Goal: Information Seeking & Learning: Learn about a topic

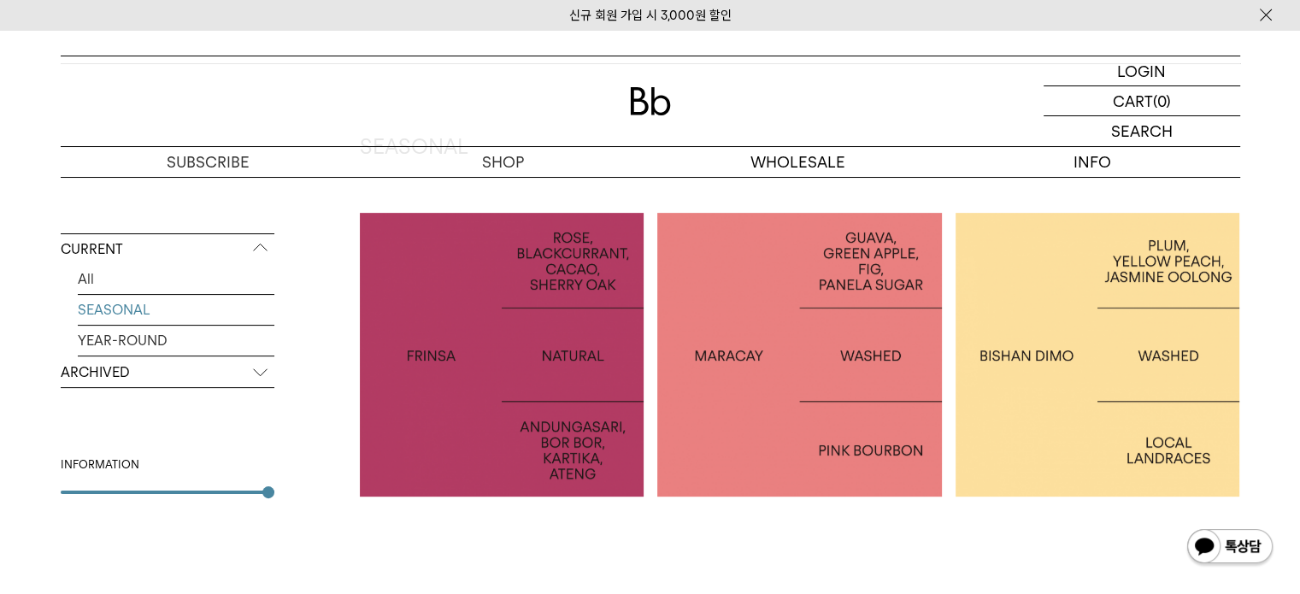
scroll to position [256, 0]
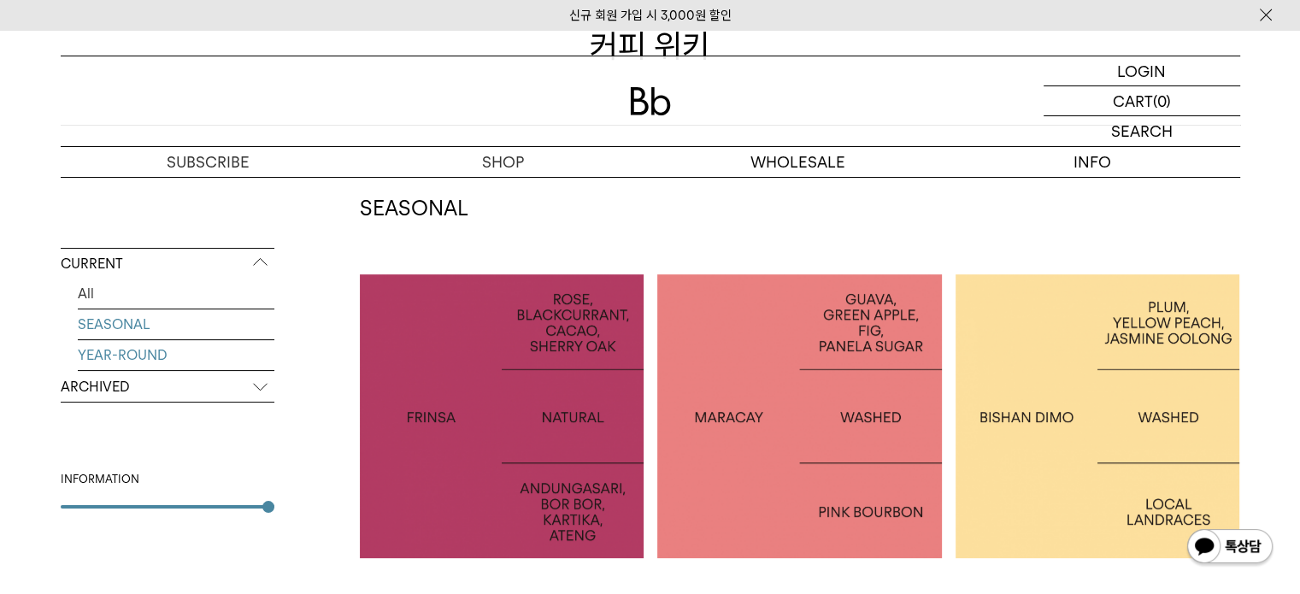
click at [149, 351] on link "YEAR-ROUND" at bounding box center [176, 355] width 197 height 30
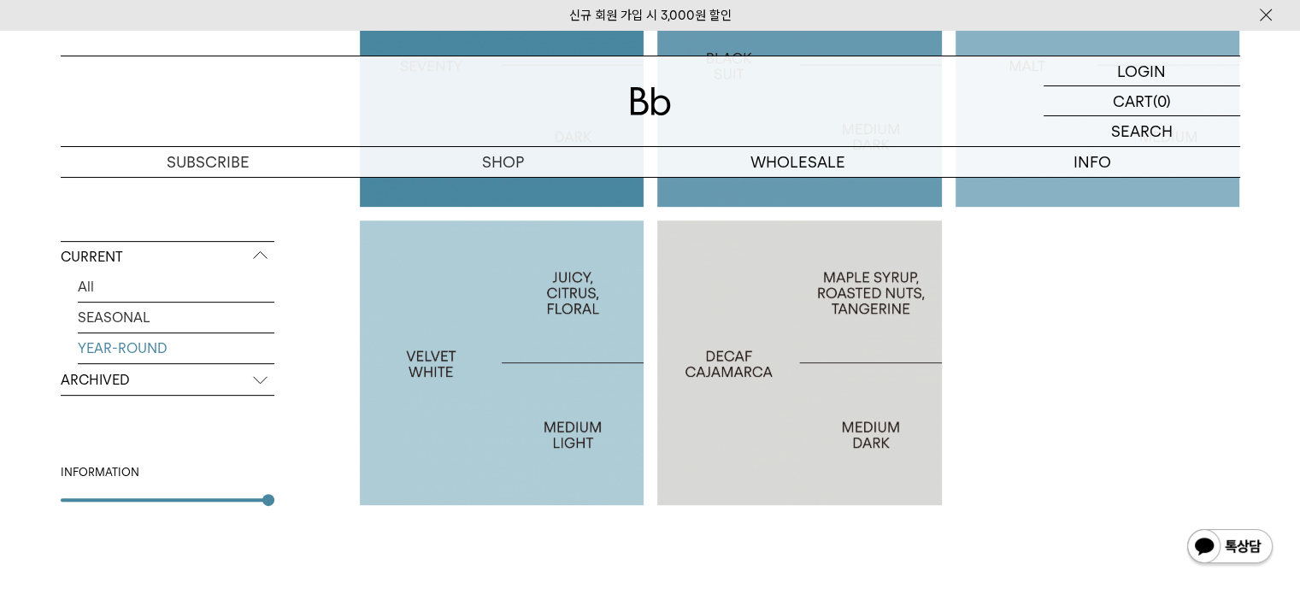
scroll to position [598, 0]
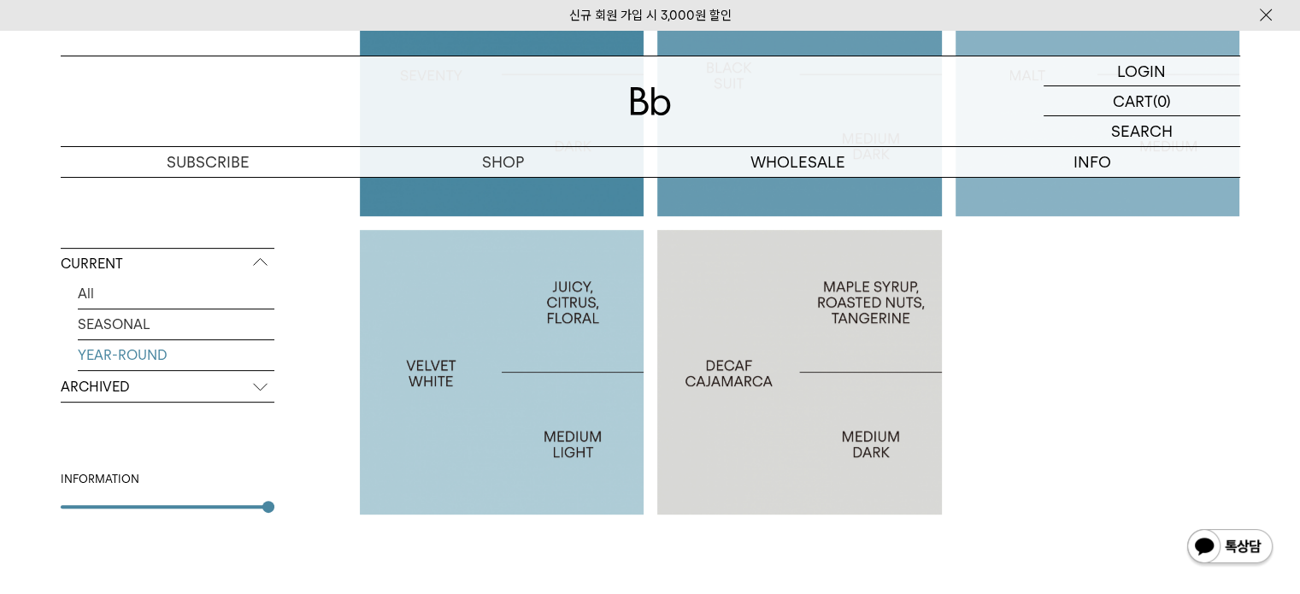
click at [526, 385] on div at bounding box center [502, 372] width 285 height 285
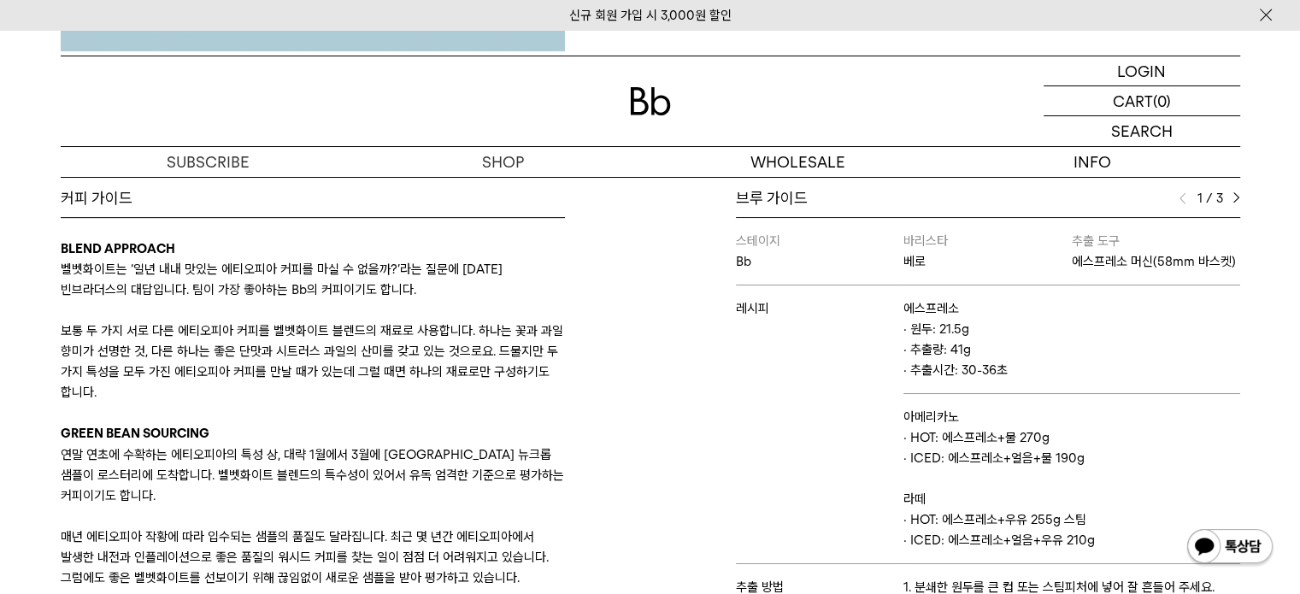
scroll to position [684, 0]
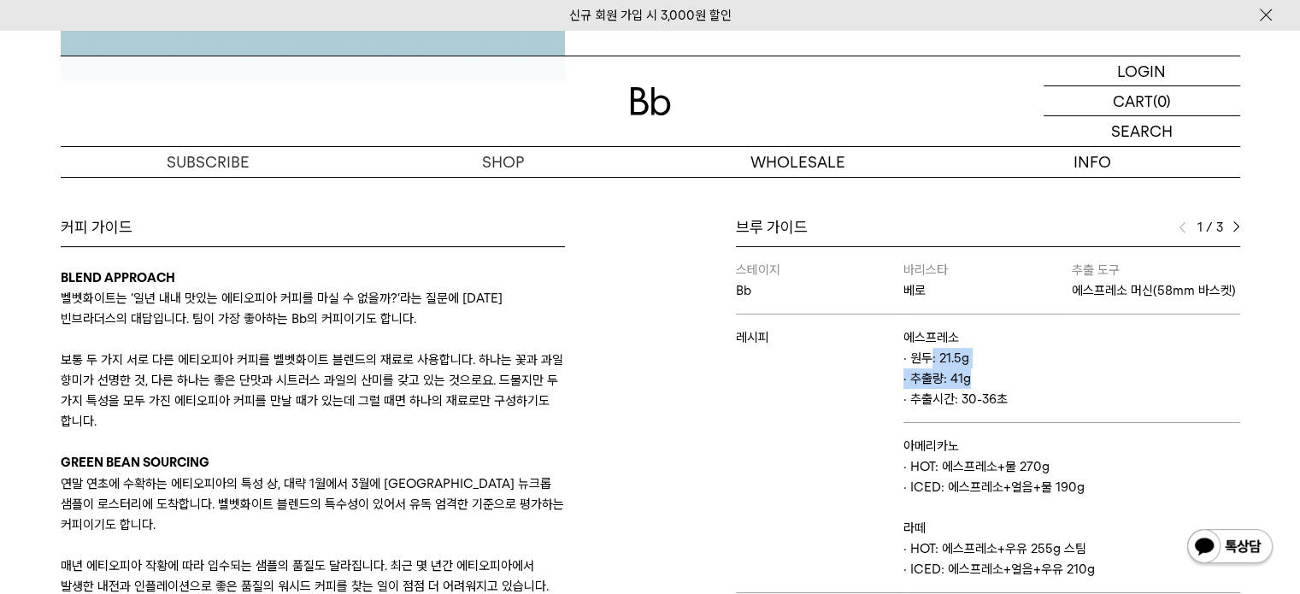
drag, startPoint x: 925, startPoint y: 375, endPoint x: 971, endPoint y: 397, distance: 51.2
click at [971, 397] on td "에스프레소 · 원두: 21.5g · 추출량: 41g · 추출시간: 30-36초" at bounding box center [1071, 368] width 336 height 109
click at [992, 389] on p "· 추출량: 41g" at bounding box center [1071, 378] width 336 height 21
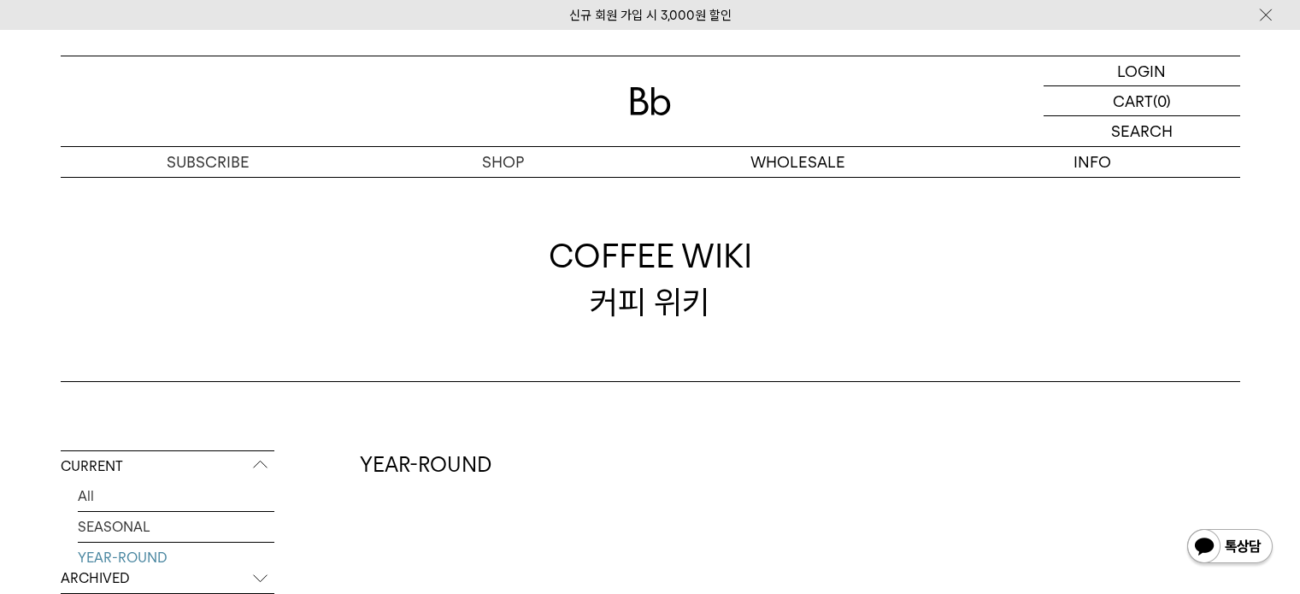
scroll to position [598, 0]
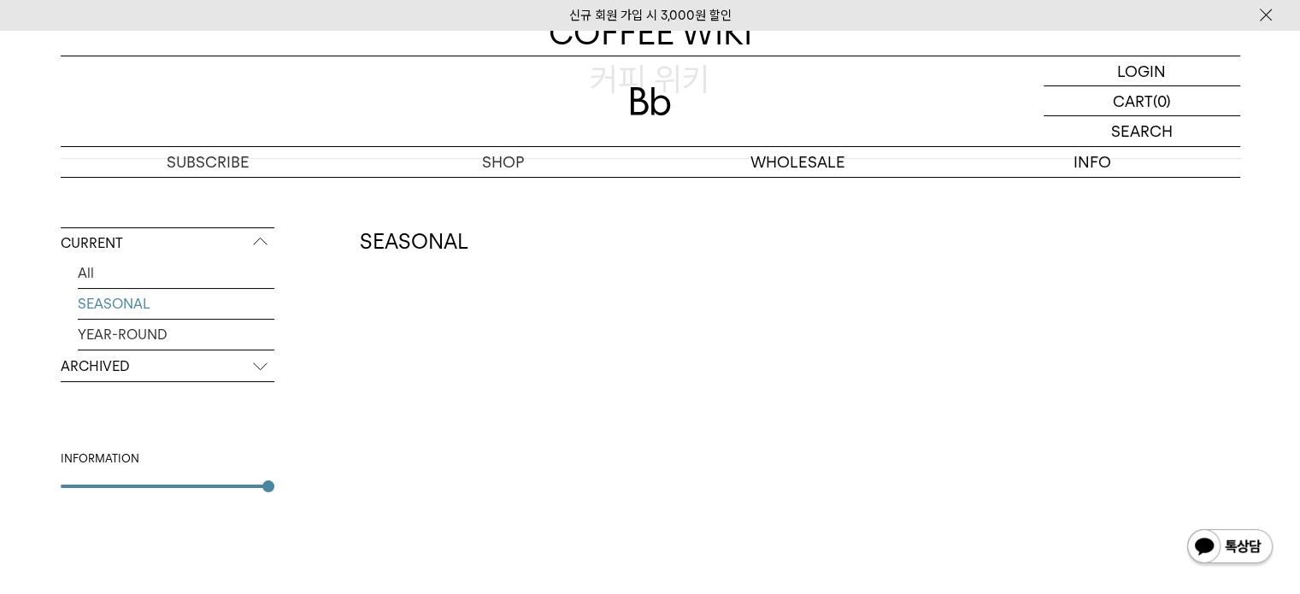
click at [174, 331] on ul "All SEASONAL YEAR-ROUND" at bounding box center [168, 304] width 214 height 92
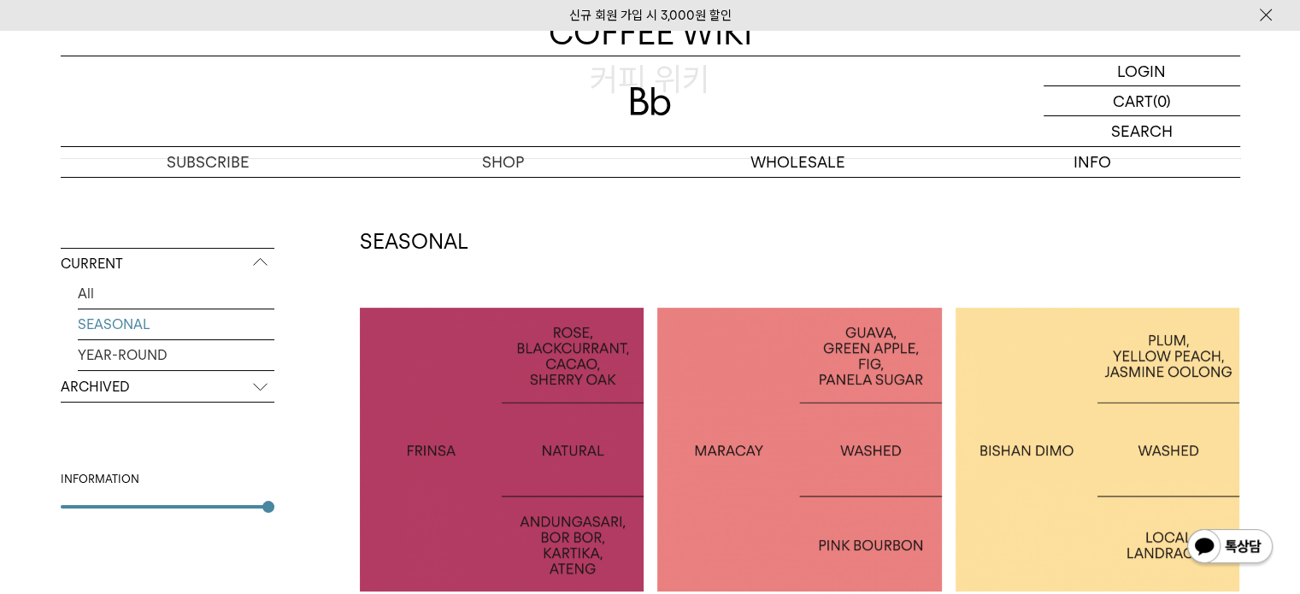
scroll to position [256, 0]
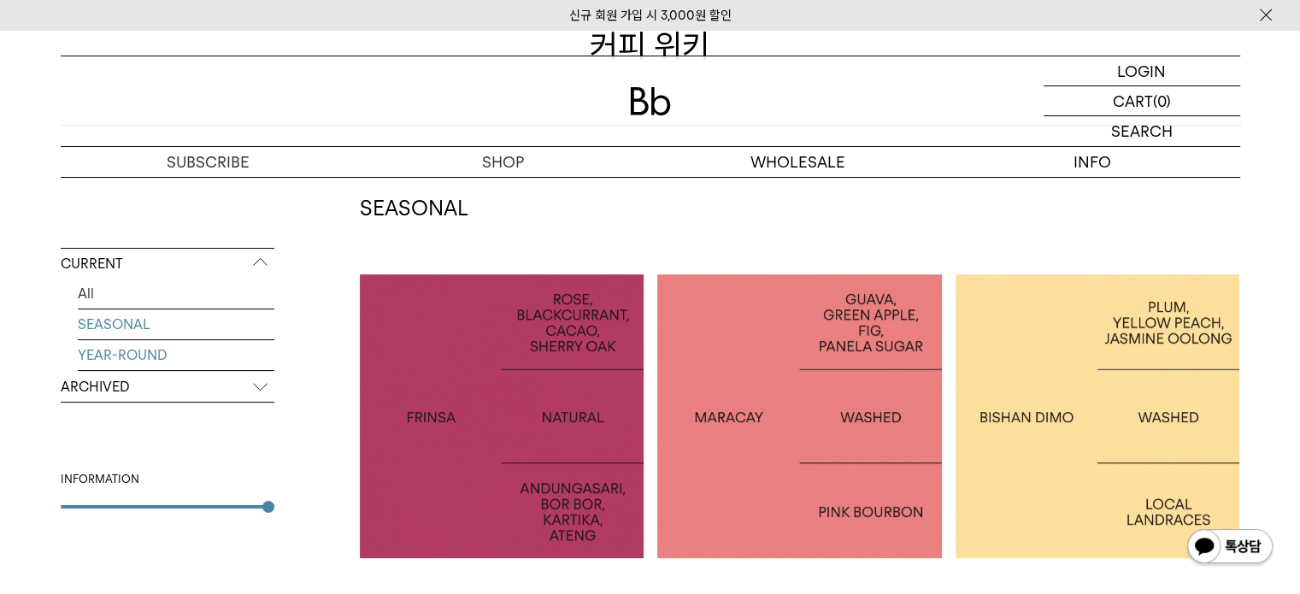
click at [162, 356] on link "YEAR-ROUND" at bounding box center [176, 355] width 197 height 30
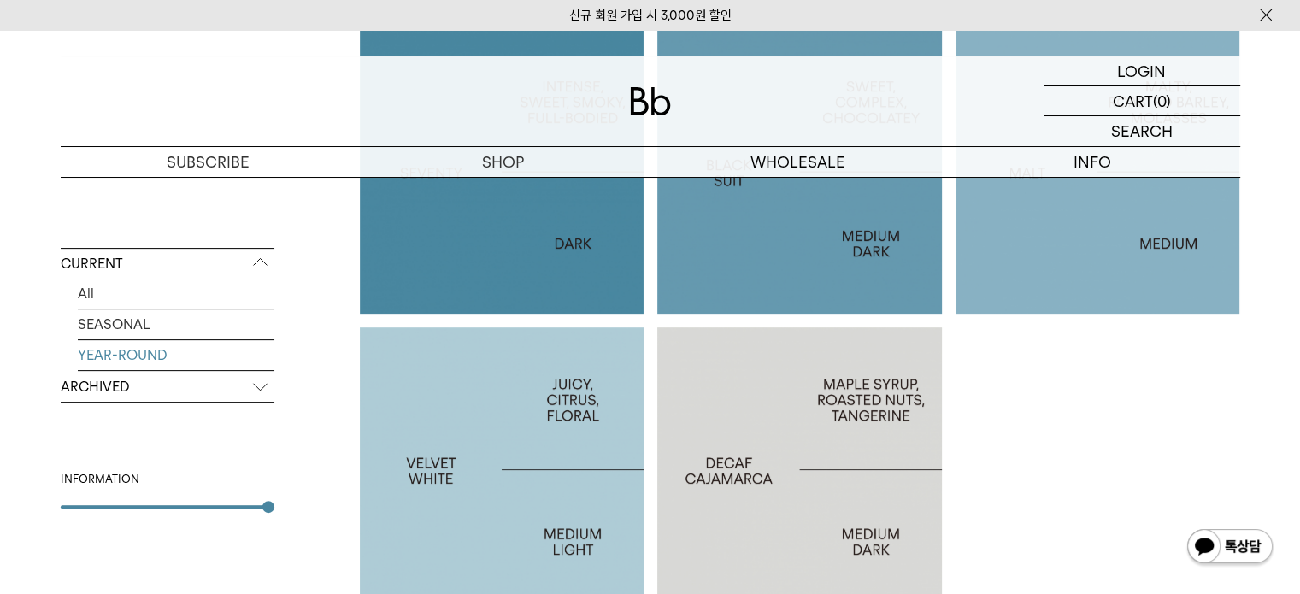
scroll to position [513, 0]
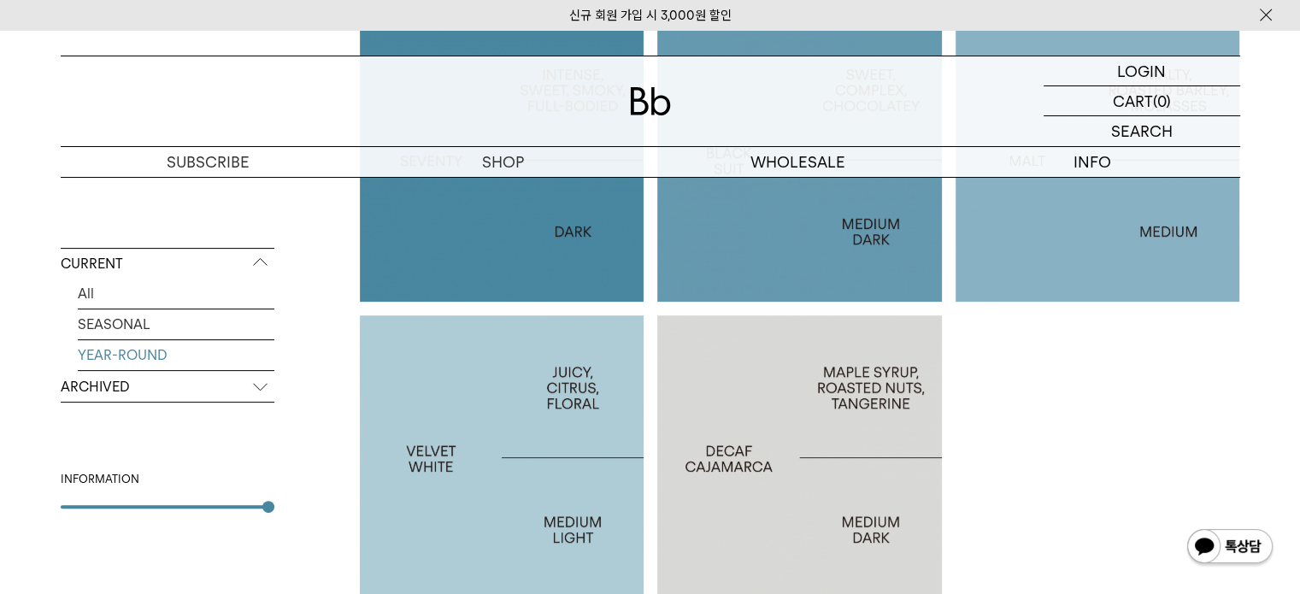
click at [753, 243] on div at bounding box center [799, 160] width 285 height 285
